Goal: Find specific page/section: Find specific page/section

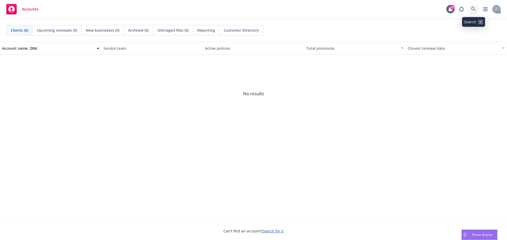
click at [471, 7] on link at bounding box center [474, 9] width 10 height 10
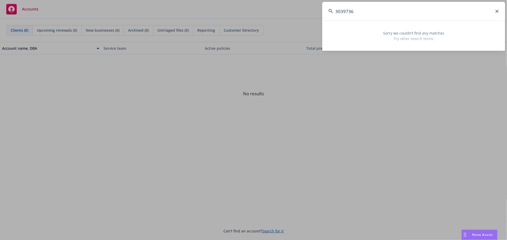
type input "3039736"
